Goal: Use online tool/utility: Utilize a website feature to perform a specific function

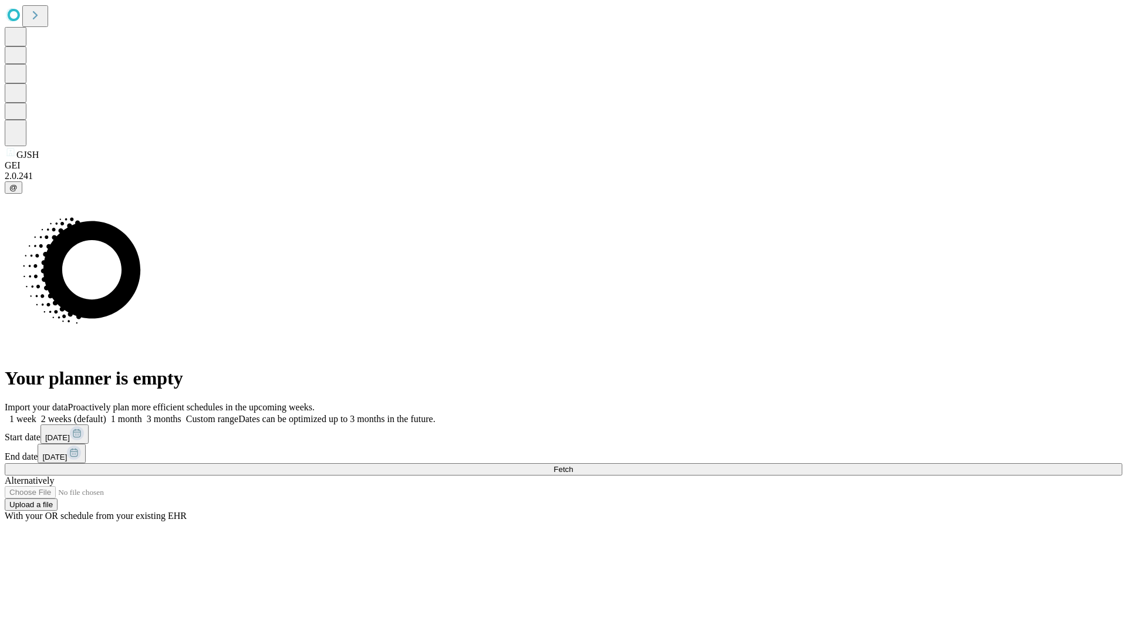
click at [573, 465] on span "Fetch" at bounding box center [562, 469] width 19 height 9
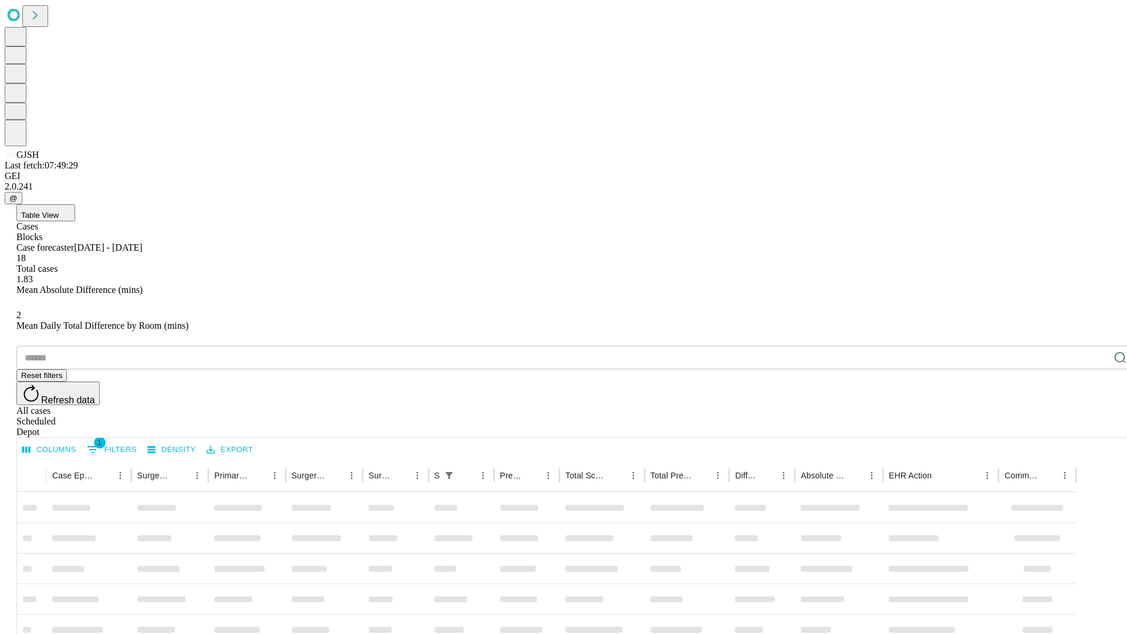
click at [59, 211] on span "Table View" at bounding box center [40, 215] width 38 height 9
